Goal: Check status: Check status

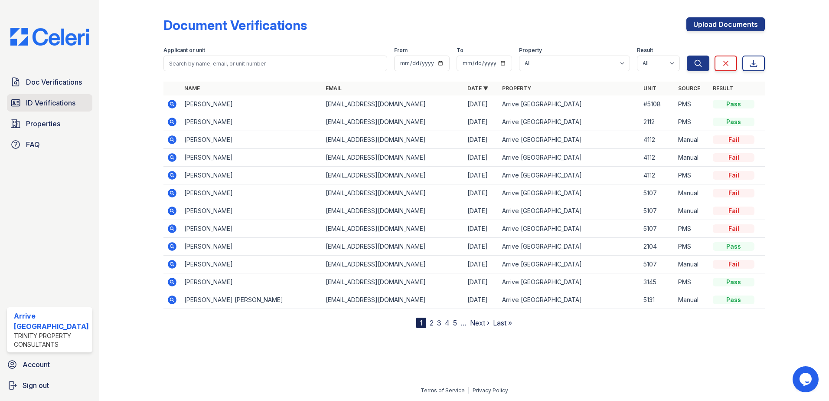
click at [55, 104] on span "ID Verifications" at bounding box center [50, 103] width 49 height 10
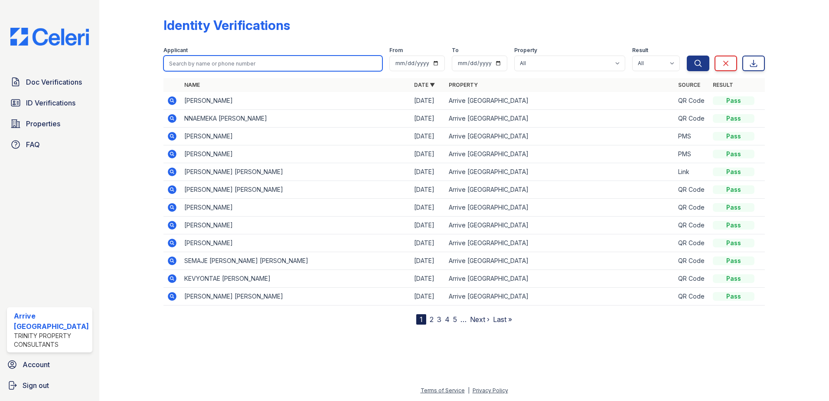
click at [286, 64] on input "search" at bounding box center [272, 64] width 219 height 16
type input "[PERSON_NAME]"
click at [687, 56] on button "Search" at bounding box center [698, 64] width 23 height 16
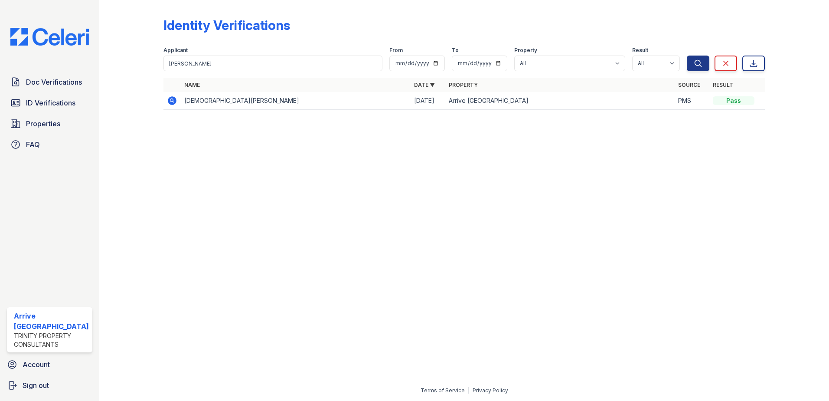
click at [173, 99] on icon at bounding box center [172, 100] width 9 height 9
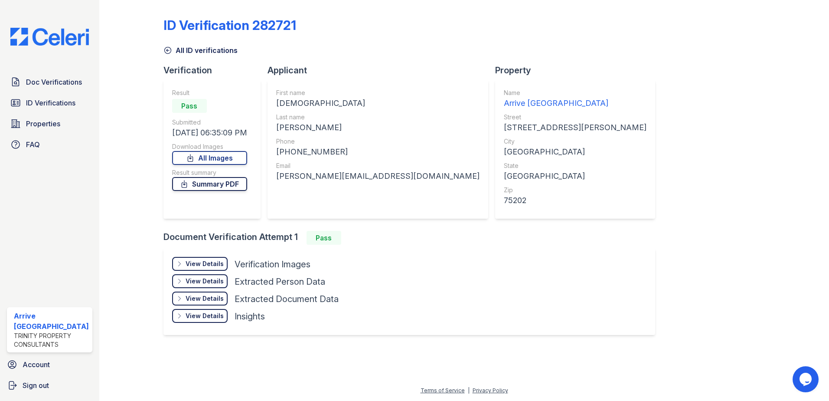
click at [201, 186] on link "Summary PDF" at bounding box center [209, 184] width 75 height 14
